Goal: Task Accomplishment & Management: Manage account settings

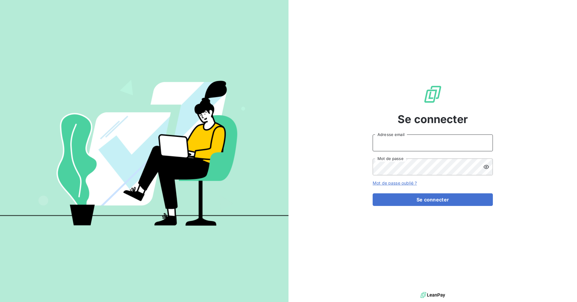
click at [424, 147] on input "Adresse email" at bounding box center [432, 143] width 120 height 17
click at [0, 302] on com-1password-button at bounding box center [0, 302] width 0 height 0
type input "[EMAIL_ADDRESS][DOMAIN_NAME]"
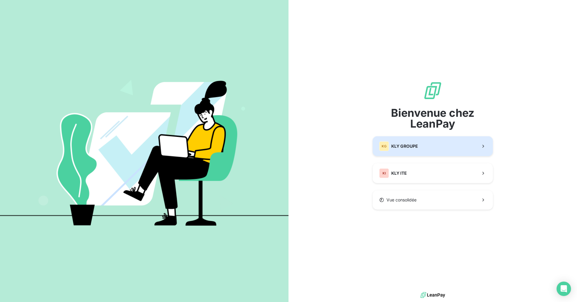
click at [408, 146] on span "KLY GROUPE" at bounding box center [404, 146] width 27 height 6
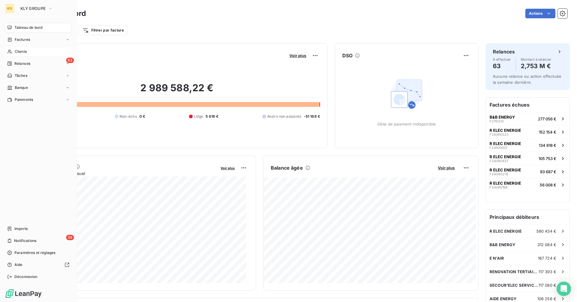
click at [22, 51] on span "Clients" at bounding box center [21, 51] width 12 height 5
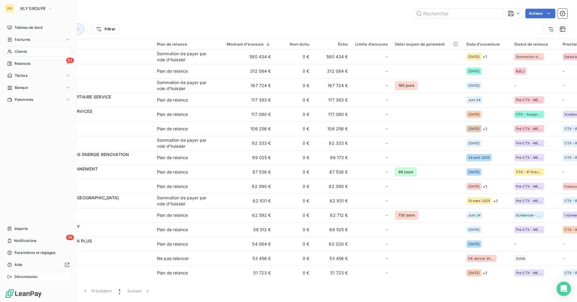
click at [14, 275] on div "Déconnexion" at bounding box center [38, 277] width 67 height 10
